Goal: Transaction & Acquisition: Purchase product/service

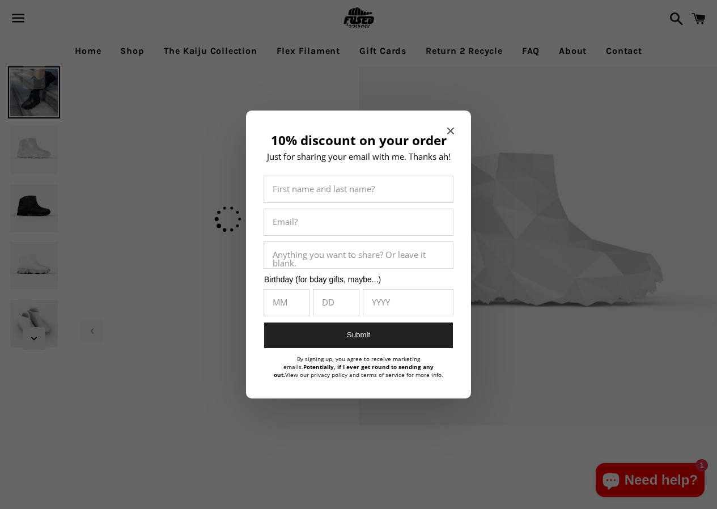
select select "**********"
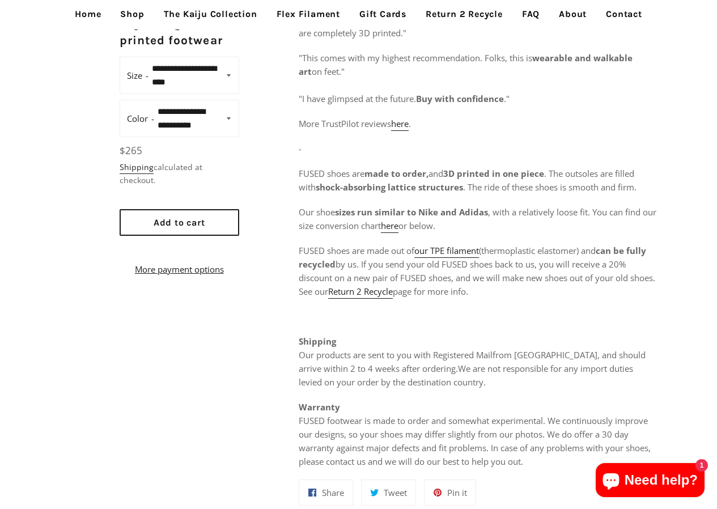
scroll to position [623, 0]
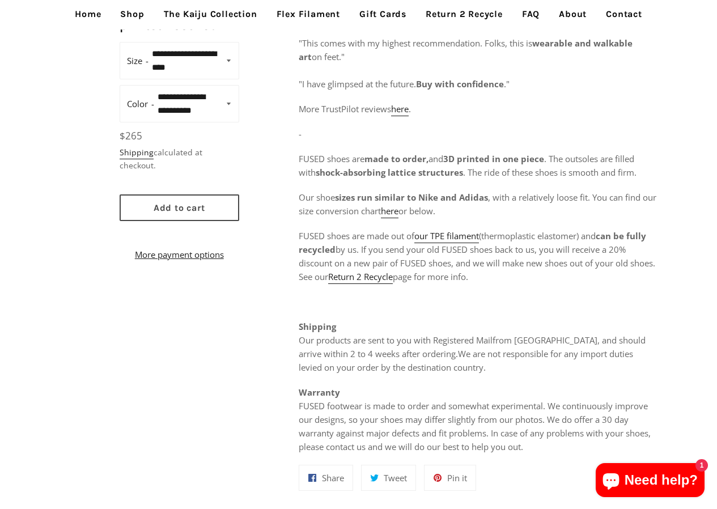
click at [192, 206] on button "Add to cart" at bounding box center [180, 207] width 120 height 27
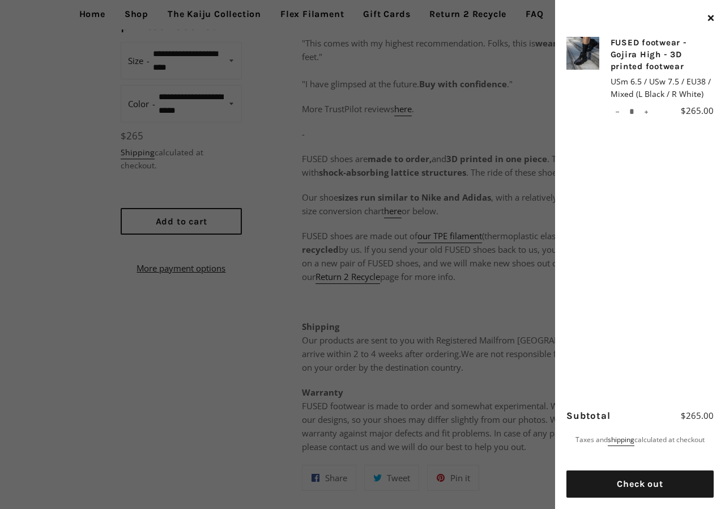
drag, startPoint x: 203, startPoint y: 199, endPoint x: 167, endPoint y: 168, distance: 47.8
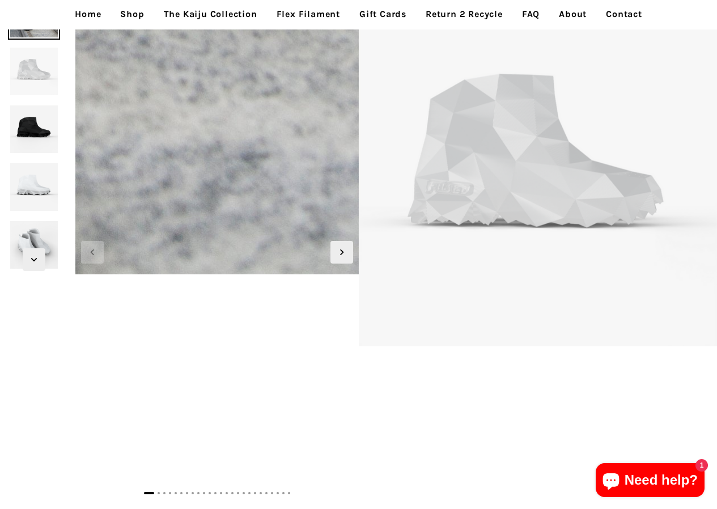
scroll to position [0, 0]
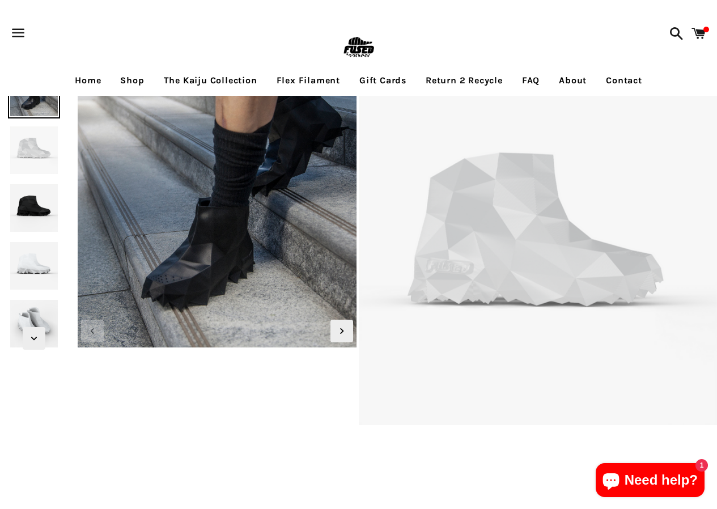
click at [668, 24] on span at bounding box center [674, 33] width 20 height 34
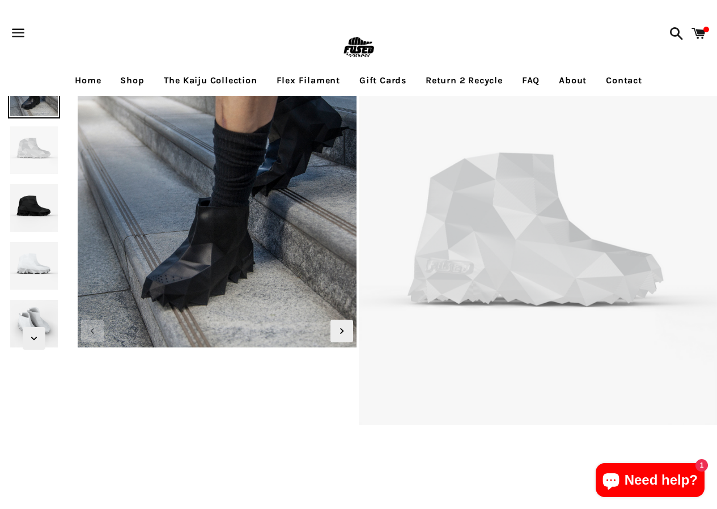
click at [88, 91] on link "Home" at bounding box center [87, 80] width 43 height 28
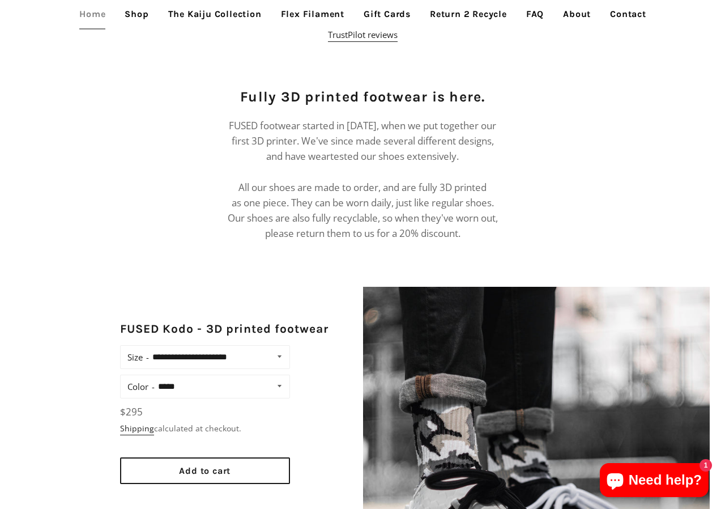
scroll to position [680, 0]
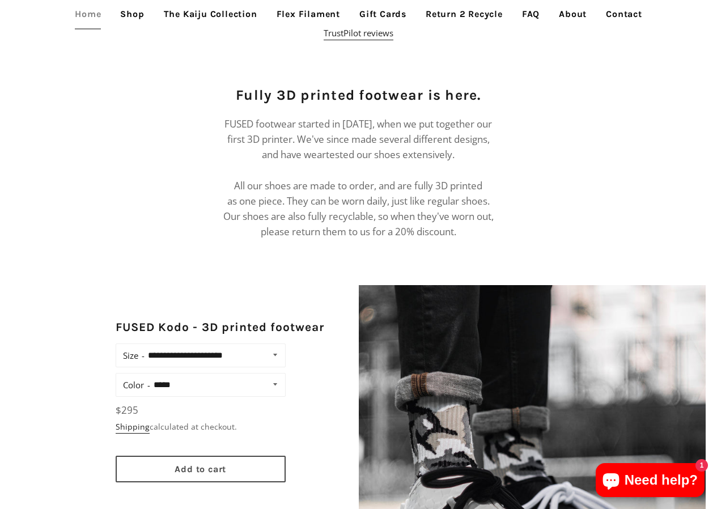
click at [184, 463] on span "Add to cart" at bounding box center [201, 468] width 52 height 11
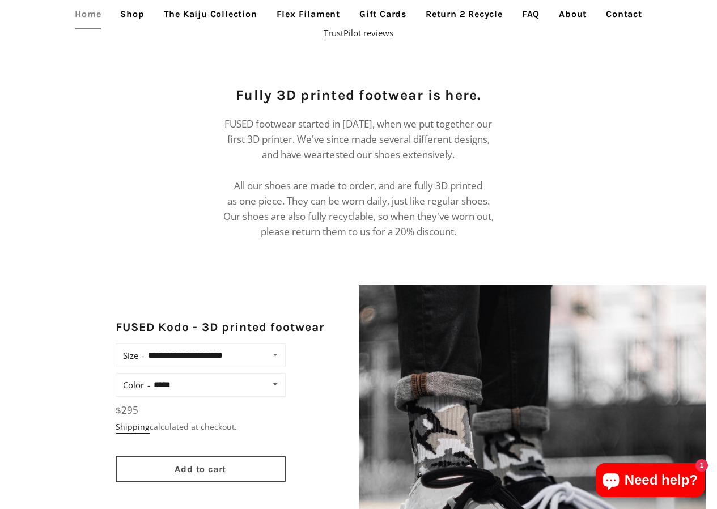
click at [127, 457] on button "Add to cart" at bounding box center [201, 469] width 170 height 27
